Goal: Information Seeking & Learning: Learn about a topic

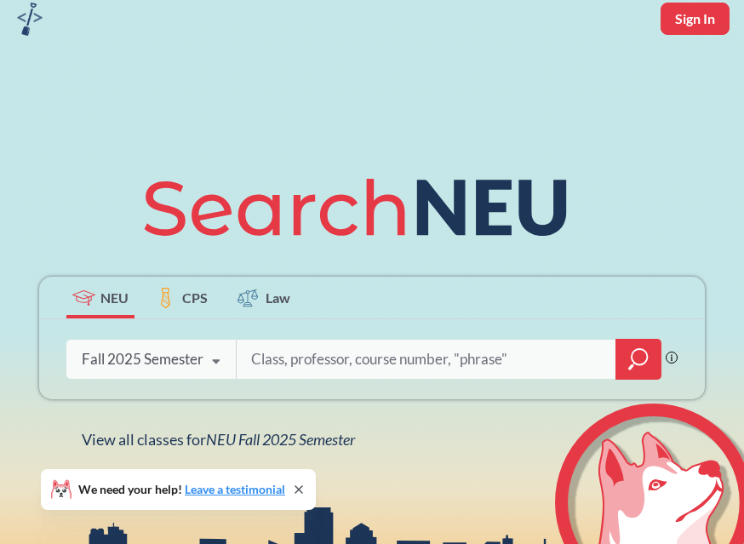
scroll to position [89, 0]
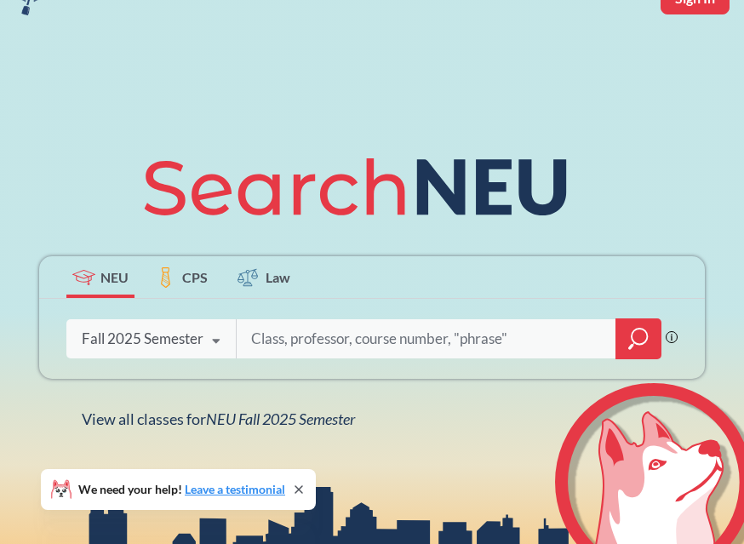
click at [182, 342] on div "Fall 2025 Semester" at bounding box center [143, 338] width 122 height 19
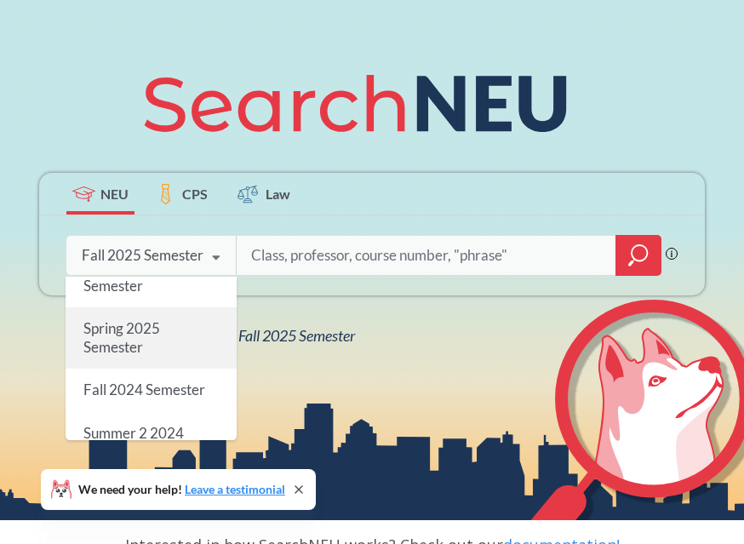
scroll to position [198, 0]
click at [146, 356] on div "Spring 2025 Semester" at bounding box center [151, 336] width 171 height 61
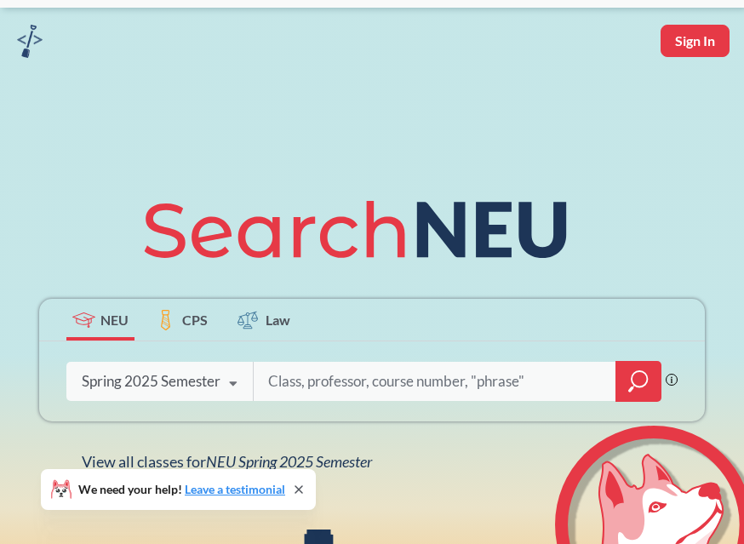
scroll to position [60, 0]
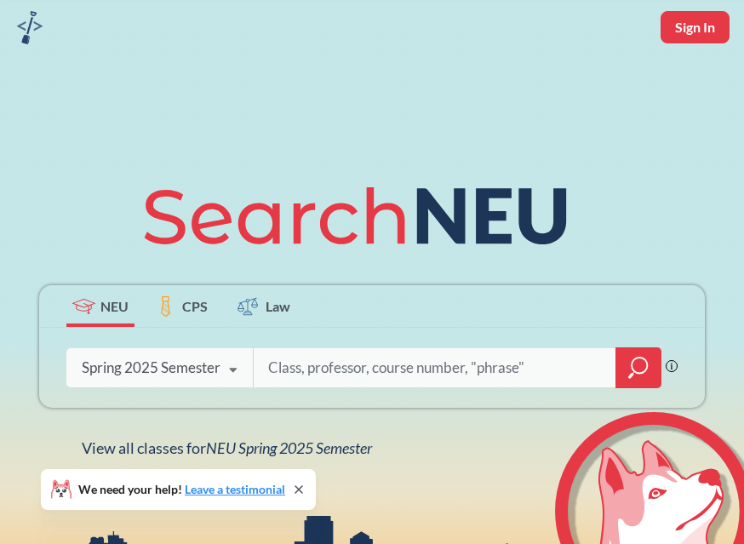
click at [281, 371] on input "search" at bounding box center [434, 368] width 337 height 36
click at [285, 373] on input "search" at bounding box center [434, 368] width 337 height 36
type input "HRMG 6222"
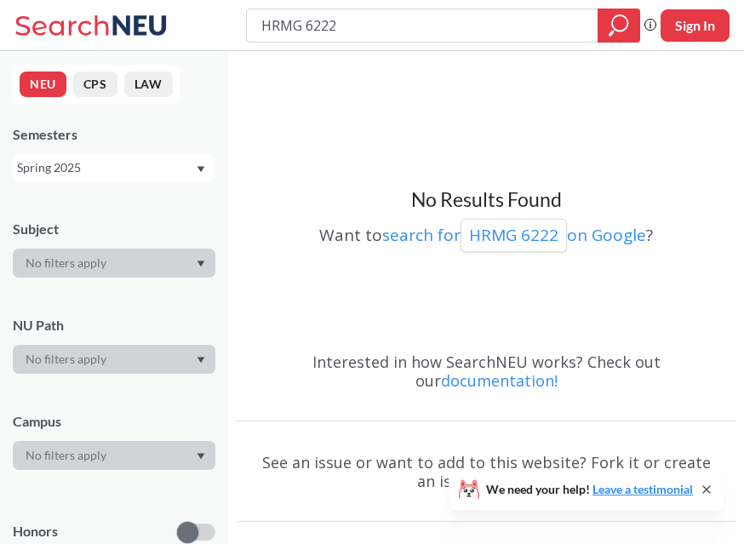
click at [198, 163] on div "Spring 2025" at bounding box center [114, 167] width 202 height 27
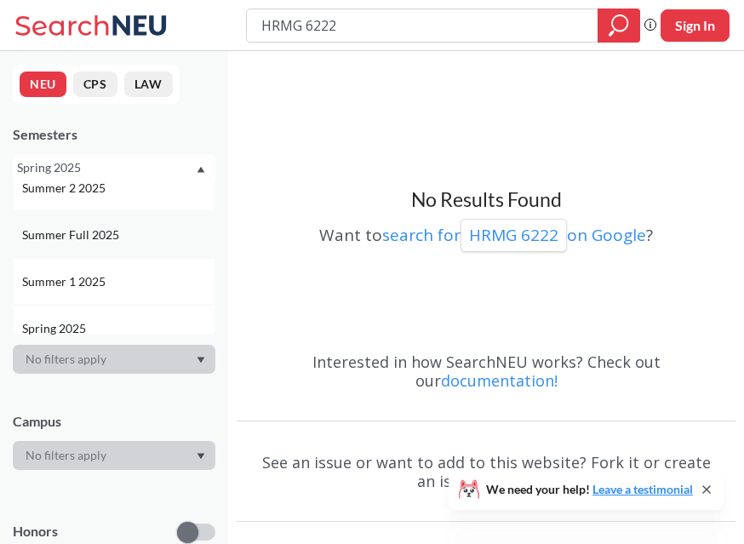
scroll to position [70, 0]
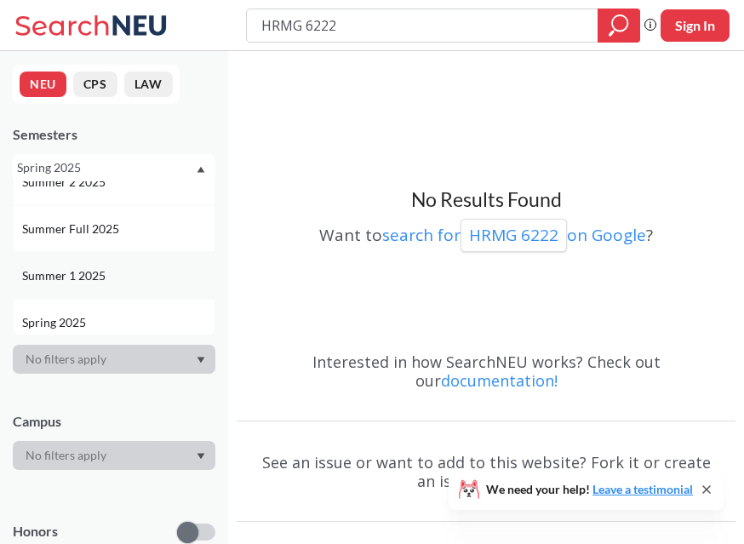
click at [104, 268] on span "Summer 1 2025" at bounding box center [65, 275] width 87 height 19
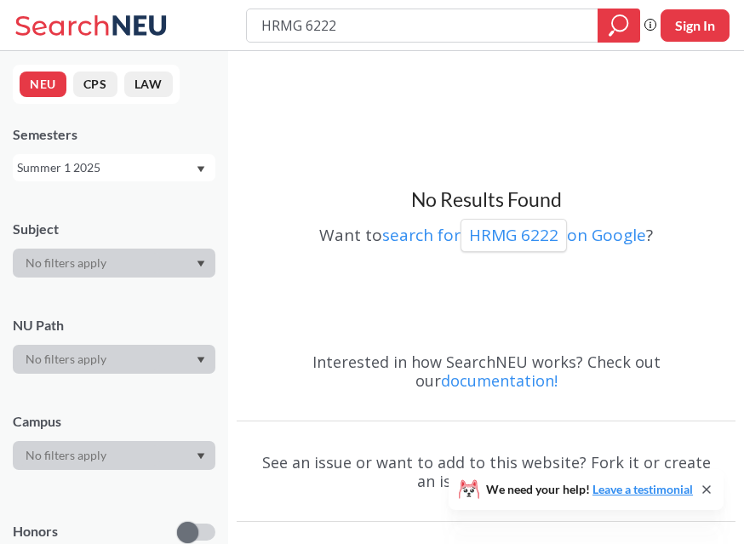
click at [185, 177] on div "Summer 1 2025" at bounding box center [114, 167] width 202 height 27
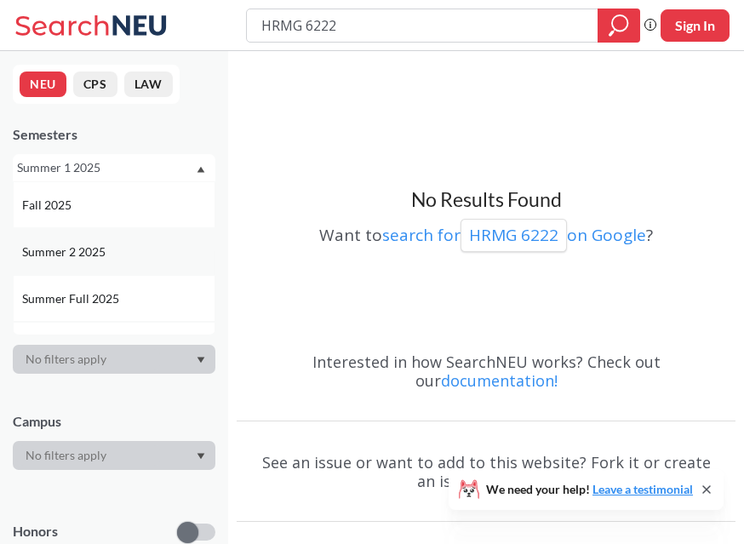
click at [96, 260] on div "Summer 2 2025" at bounding box center [114, 251] width 202 height 47
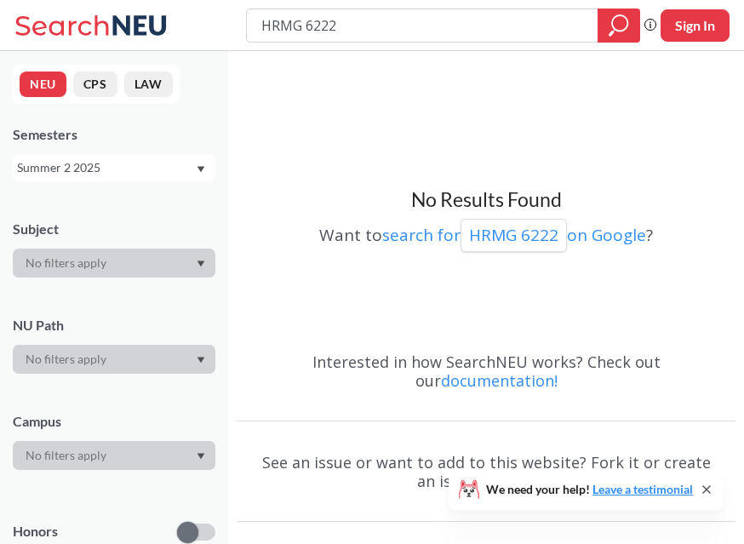
click at [166, 171] on div "Summer 2 2025" at bounding box center [106, 167] width 178 height 19
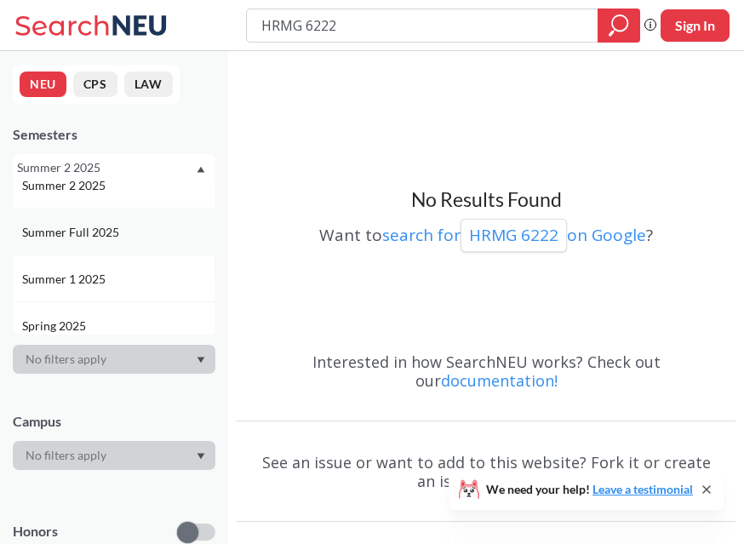
scroll to position [121, 0]
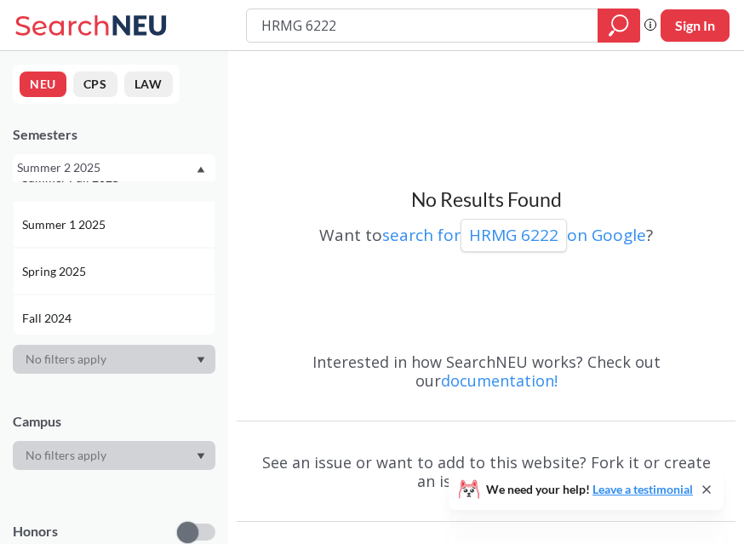
click at [83, 310] on div "Fall 2024" at bounding box center [118, 318] width 192 height 19
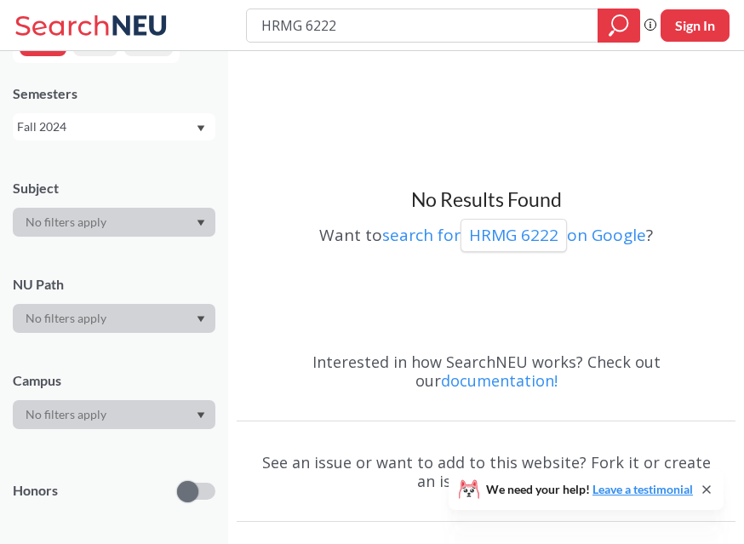
scroll to position [39, 0]
click at [626, 22] on icon "magnifying glass" at bounding box center [619, 22] width 15 height 15
click at [613, 28] on icon "magnifying glass" at bounding box center [619, 22] width 15 height 15
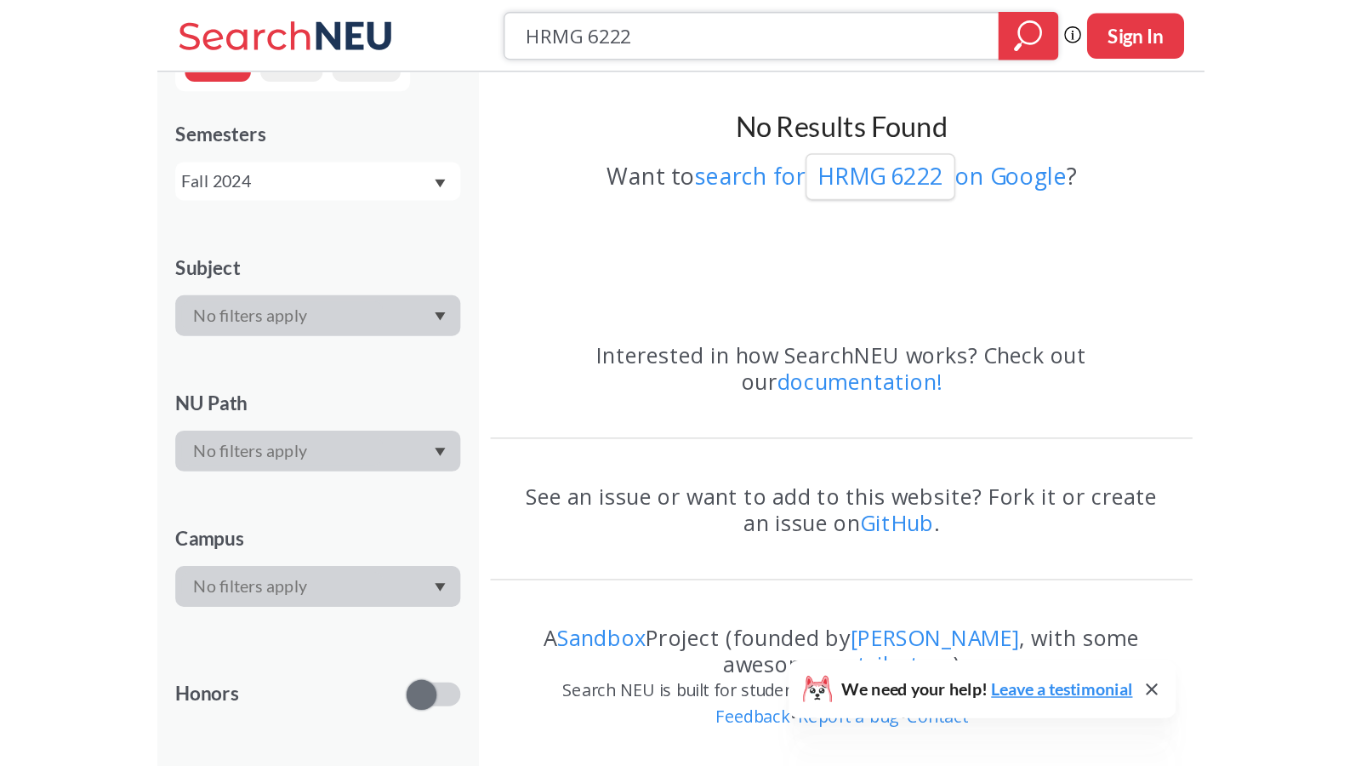
scroll to position [0, 0]
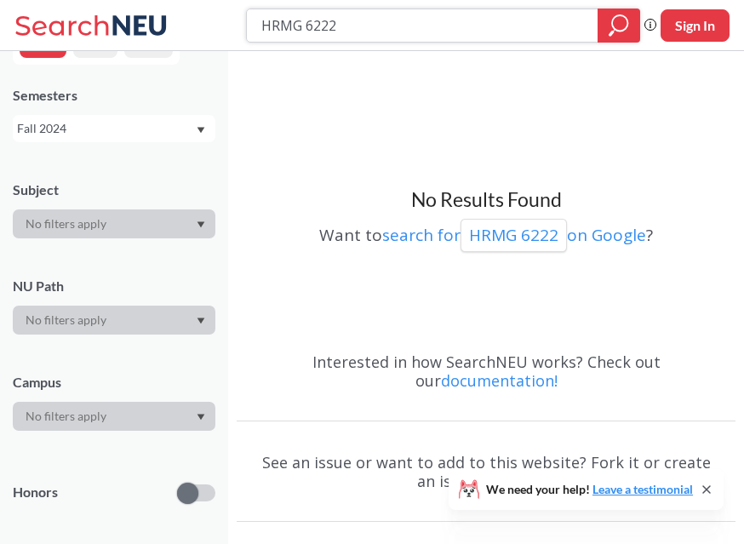
click at [403, 30] on input "HRMG 6222" at bounding box center [421, 25] width 325 height 29
click at [140, 134] on div "Fall 2024" at bounding box center [106, 128] width 178 height 19
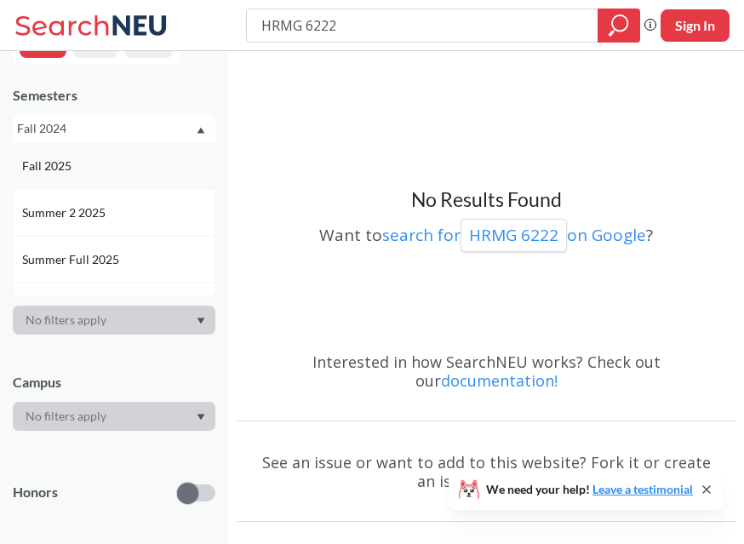
click at [113, 175] on div "Fall 2025" at bounding box center [114, 165] width 202 height 47
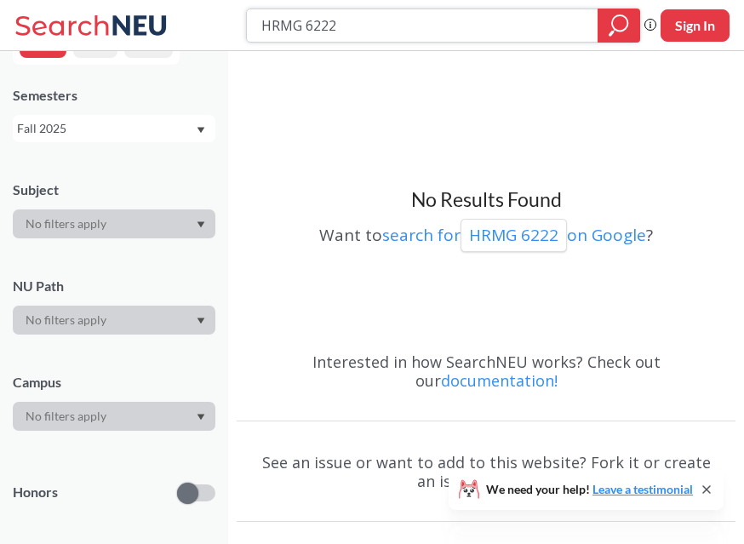
click at [616, 19] on icon "magnifying glass" at bounding box center [618, 26] width 20 height 24
click at [669, 52] on div "No Results Found Want to search for HRMG 6222 on Google ? Interested in how Sea…" at bounding box center [486, 352] width 516 height 602
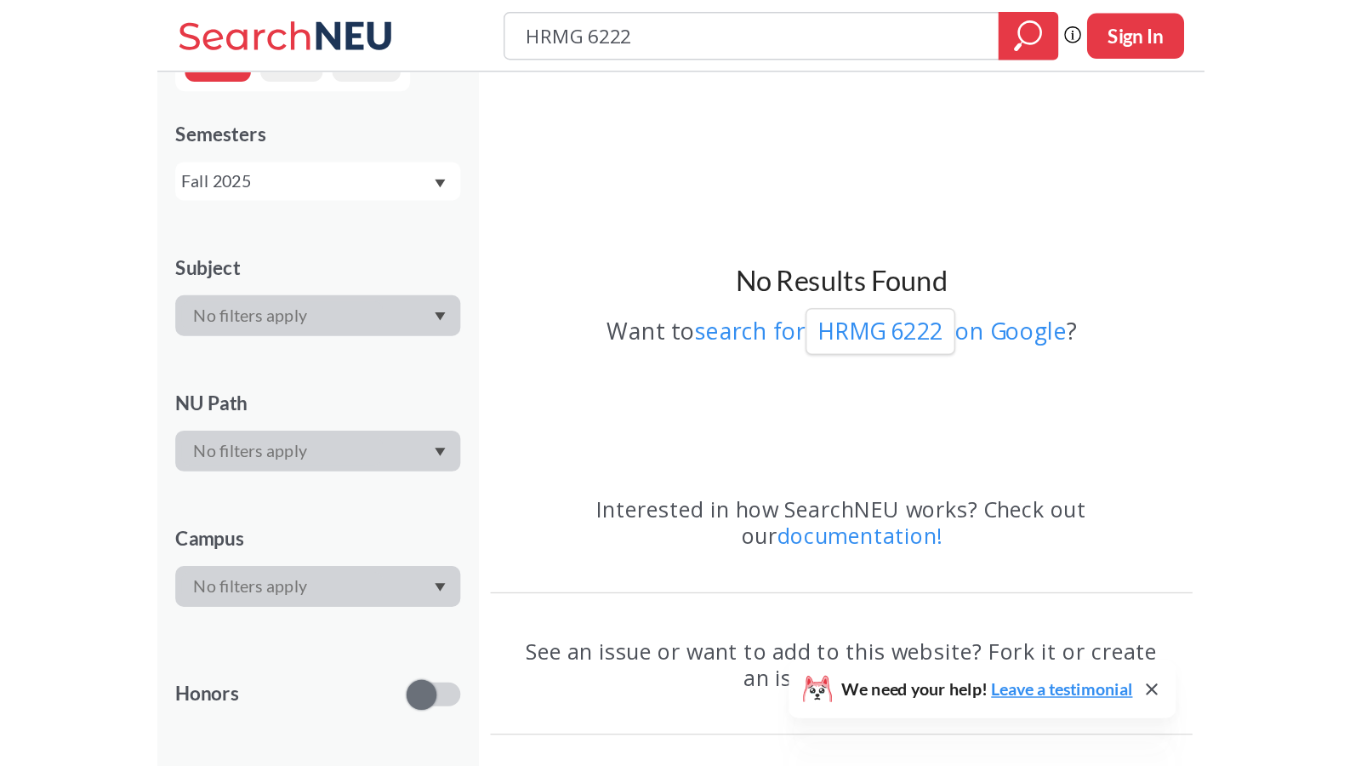
scroll to position [19, 0]
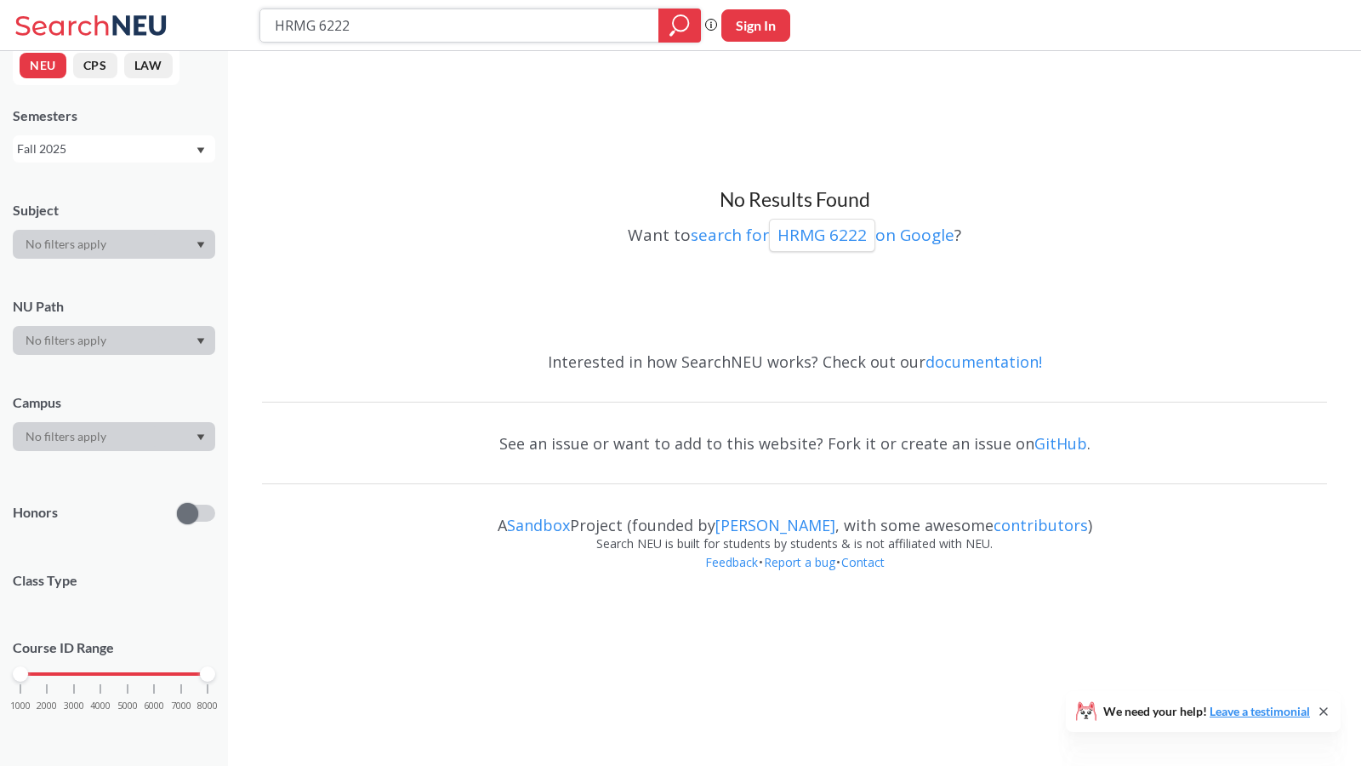
click at [384, 37] on input "HRMG 6222" at bounding box center [460, 25] width 374 height 29
click at [681, 32] on icon "magnifying glass" at bounding box center [680, 26] width 20 height 24
click at [123, 146] on div "Fall 2025" at bounding box center [106, 149] width 178 height 19
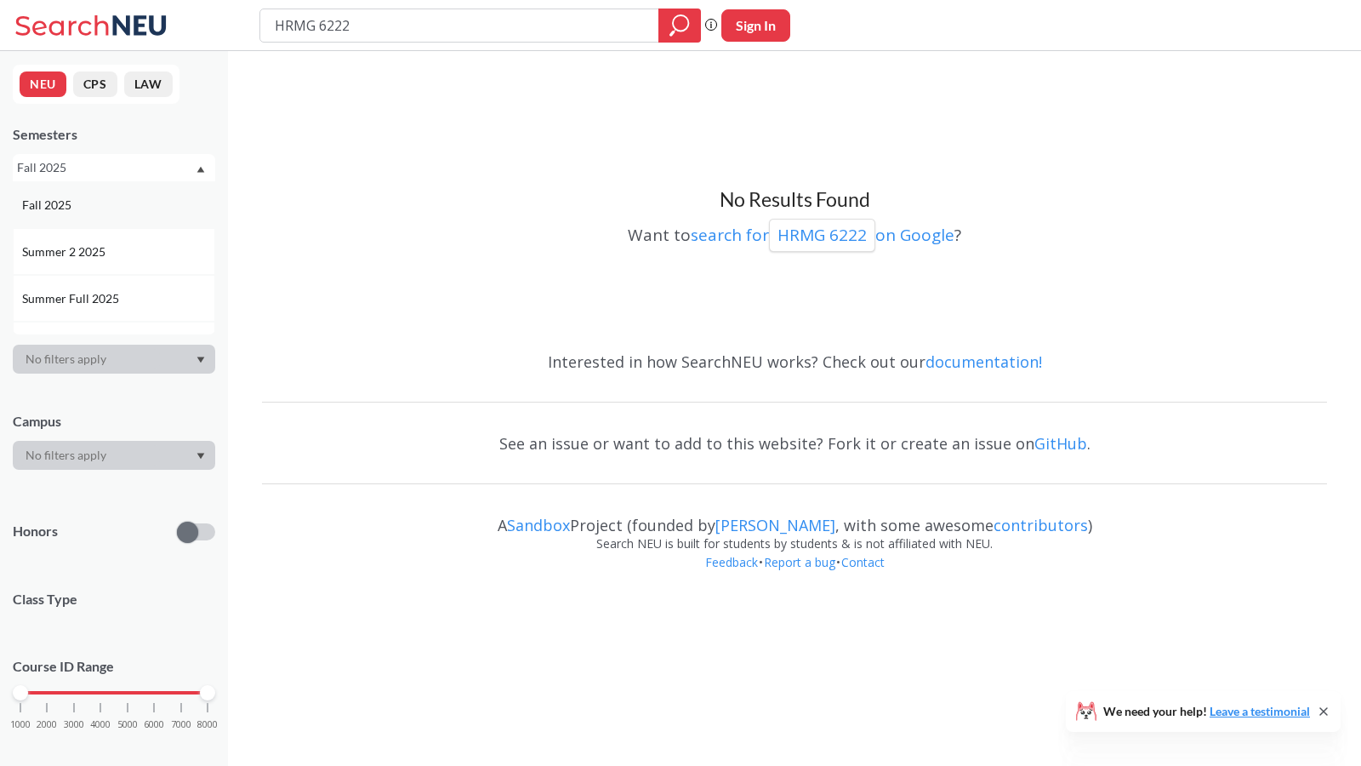
click at [94, 204] on div "Fall 2025" at bounding box center [118, 205] width 192 height 19
click at [743, 23] on button "Sign In" at bounding box center [755, 25] width 69 height 32
select select "US"
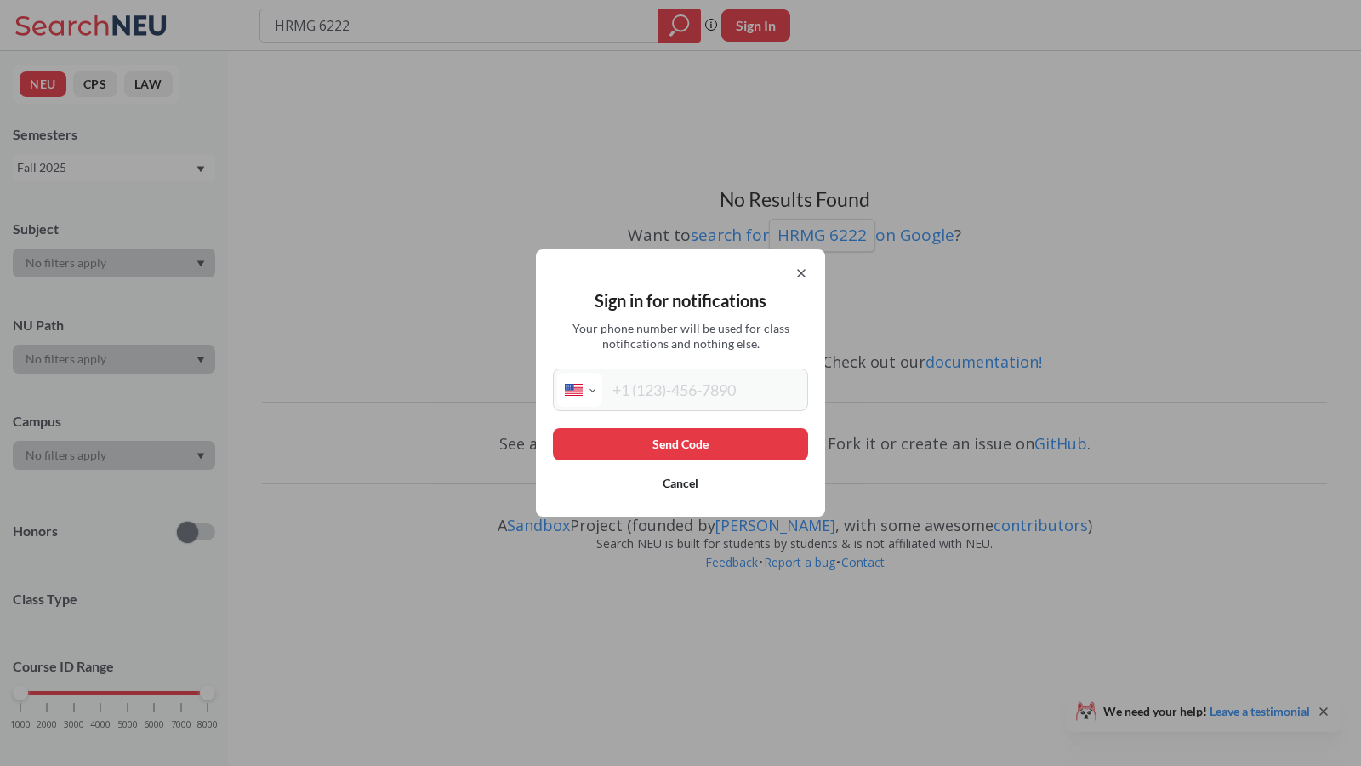
click at [743, 265] on div "Sign in for notifications Your phone number will be used for class notification…" at bounding box center [680, 382] width 289 height 267
click at [743, 266] on icon at bounding box center [802, 273] width 14 height 14
